Goal: Transaction & Acquisition: Purchase product/service

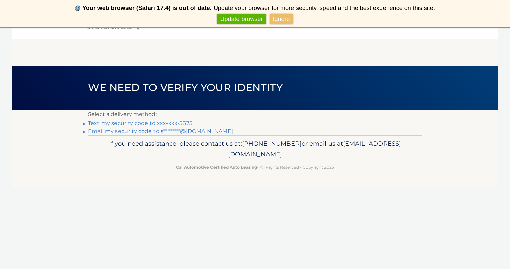
click at [175, 123] on link "Text my security code to xxx-xxx-5675" at bounding box center [140, 123] width 104 height 6
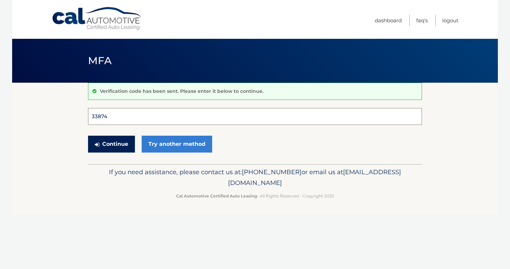
type input "338742"
click at [111, 144] on button "Continue" at bounding box center [111, 143] width 47 height 17
click at [114, 117] on input "338742" at bounding box center [255, 116] width 334 height 17
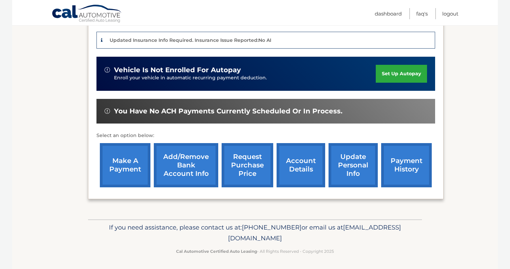
scroll to position [163, 0]
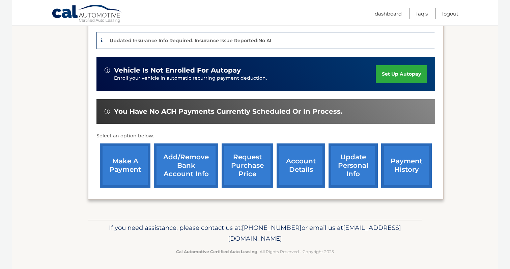
click at [127, 169] on link "make a payment" at bounding box center [125, 165] width 51 height 44
click at [406, 166] on link "payment history" at bounding box center [406, 165] width 51 height 44
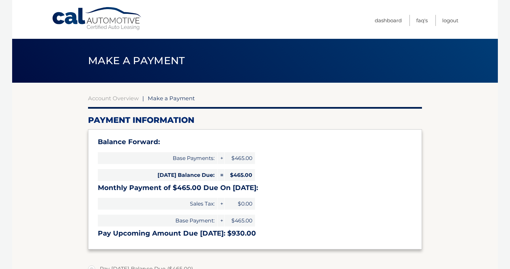
select select "MzFiMTBjYTktZTQwZC00ZmMzLThjZjktYTU3NmIzOTI0NDE0"
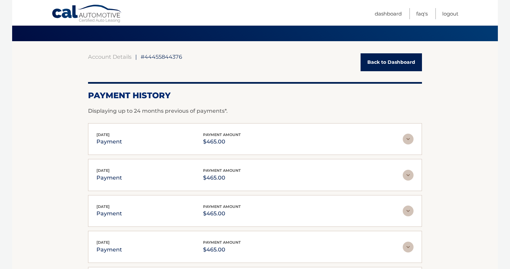
scroll to position [41, 0]
click at [392, 62] on link "Back to Dashboard" at bounding box center [390, 62] width 61 height 18
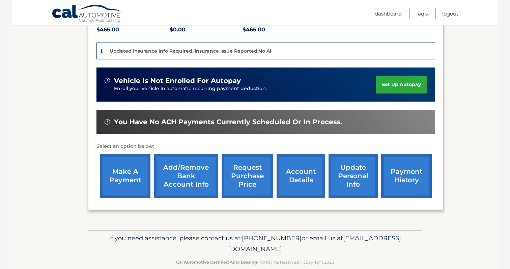
scroll to position [153, 0]
click at [128, 178] on link "make a payment" at bounding box center [125, 176] width 51 height 44
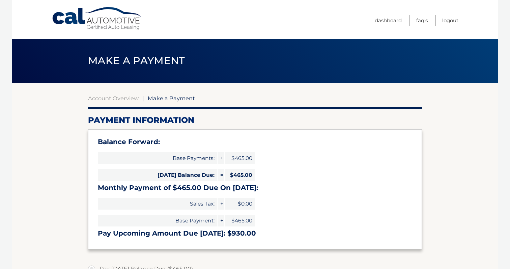
select select "MzFiMTBjYTktZTQwZC00ZmMzLThjZjktYTU3NmIzOTI0NDE0"
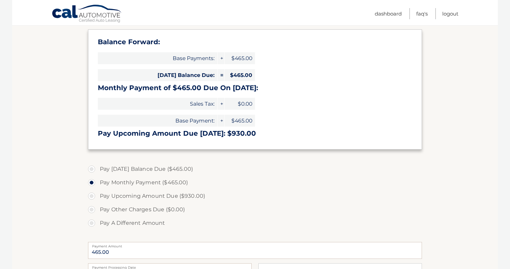
scroll to position [101, 0]
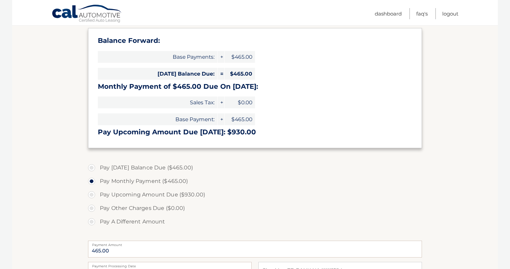
click at [92, 165] on label "Pay Today's Balance Due ($465.00)" at bounding box center [255, 167] width 334 height 13
click at [92, 165] on input "Pay Today's Balance Due ($465.00)" at bounding box center [94, 166] width 7 height 11
radio input "true"
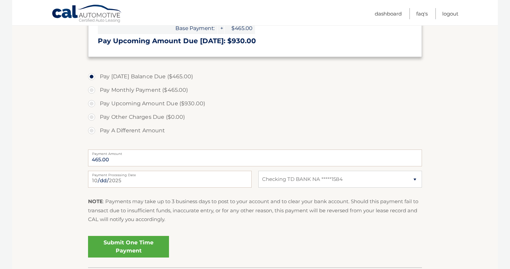
scroll to position [193, 0]
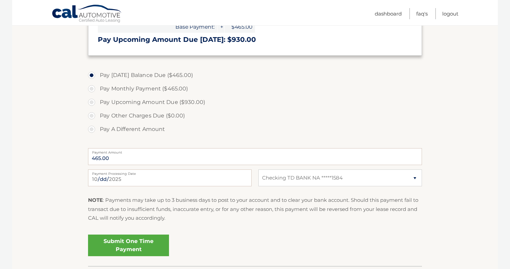
click at [131, 244] on link "Submit One Time Payment" at bounding box center [128, 245] width 81 height 22
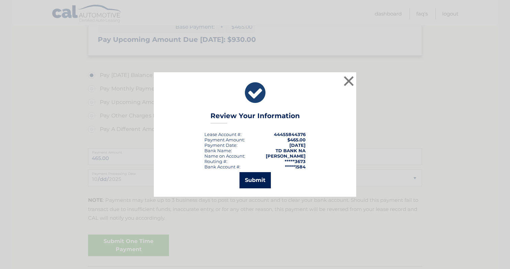
click at [255, 176] on button "Submit" at bounding box center [254, 180] width 31 height 16
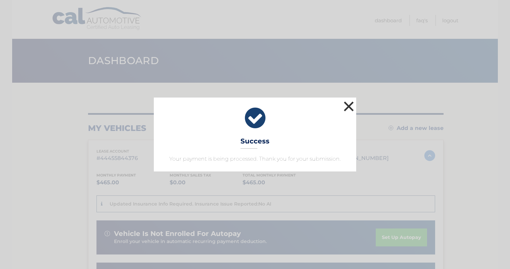
click at [352, 102] on button "×" at bounding box center [348, 105] width 13 height 13
